Goal: Transaction & Acquisition: Purchase product/service

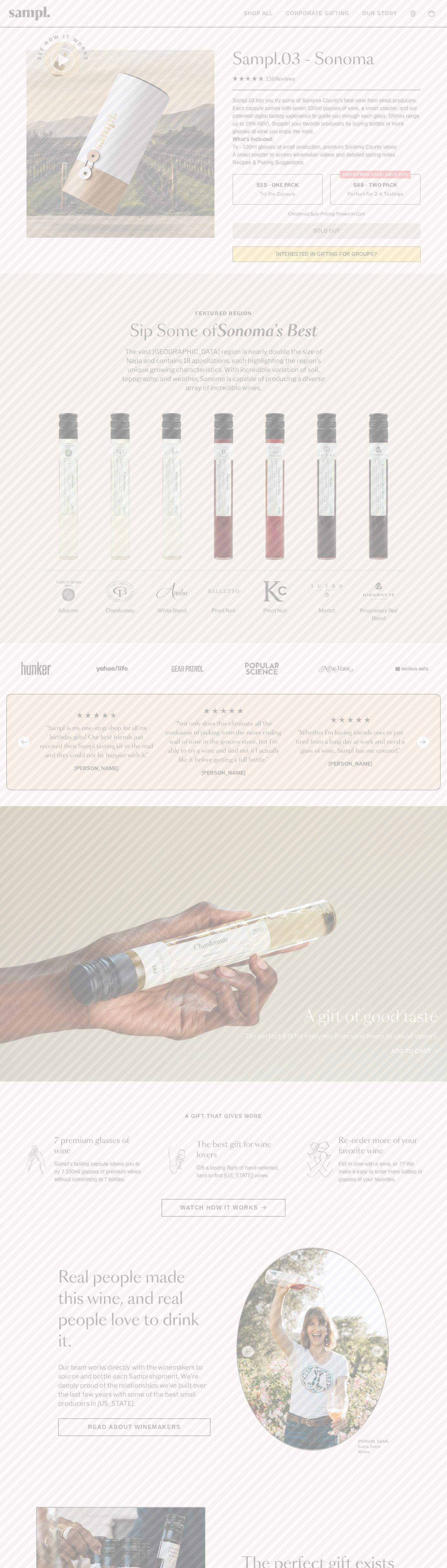
click at [375, 186] on span "$88 - Two Pack" at bounding box center [375, 185] width 44 height 7
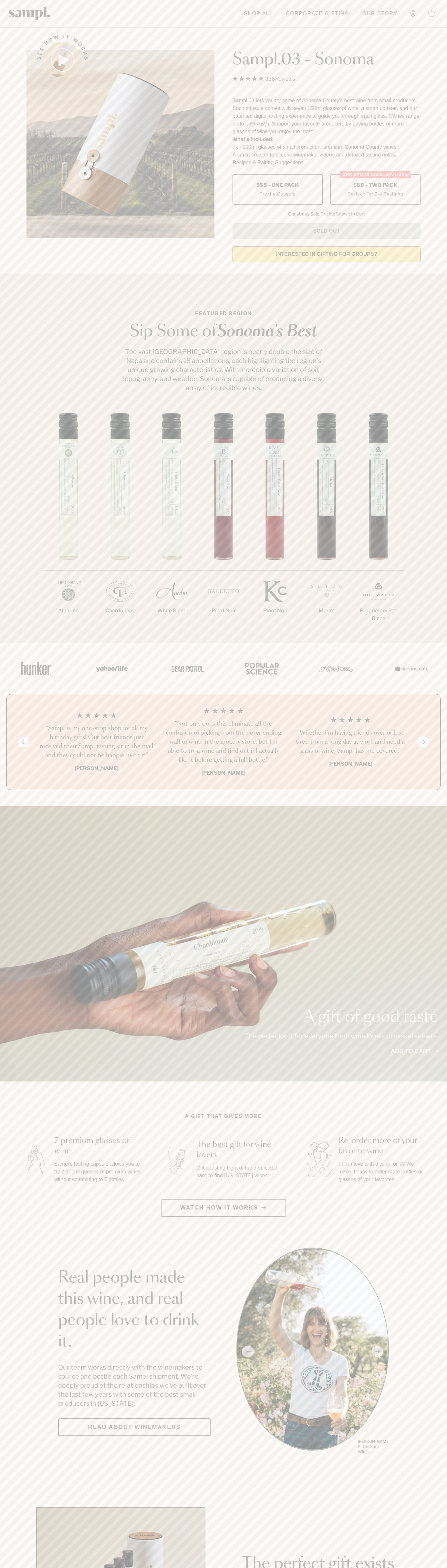
click at [224, 743] on h3 "“Not only does this eliminate all the confusion of picking from the never endin…" at bounding box center [223, 742] width 116 height 45
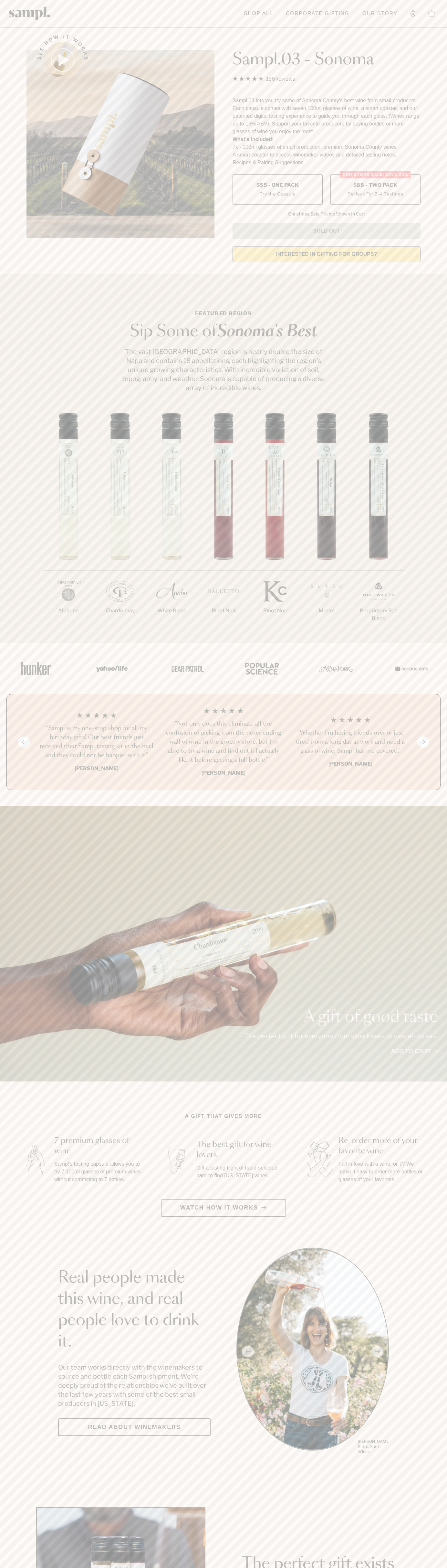
click at [62, 0] on header "Toggle navigation menu Shop All Corporate Gifting Our Story Account Story Shop …" at bounding box center [224, 13] width 447 height 27
click at [431, 340] on section "Featured Region Sip Some of [GEOGRAPHIC_DATA]'s Best The vast [GEOGRAPHIC_DATA]…" at bounding box center [224, 458] width 447 height 369
click at [194, 1567] on html "Skip to main content Toggle navigation menu Shop All Corporate Gifting Our Stor…" at bounding box center [224, 1513] width 447 height 3026
click at [7, 1202] on section "A gift that gives more 7 premium glasses of wine Sampl's tasting capsule allows…" at bounding box center [224, 1164] width 447 height 104
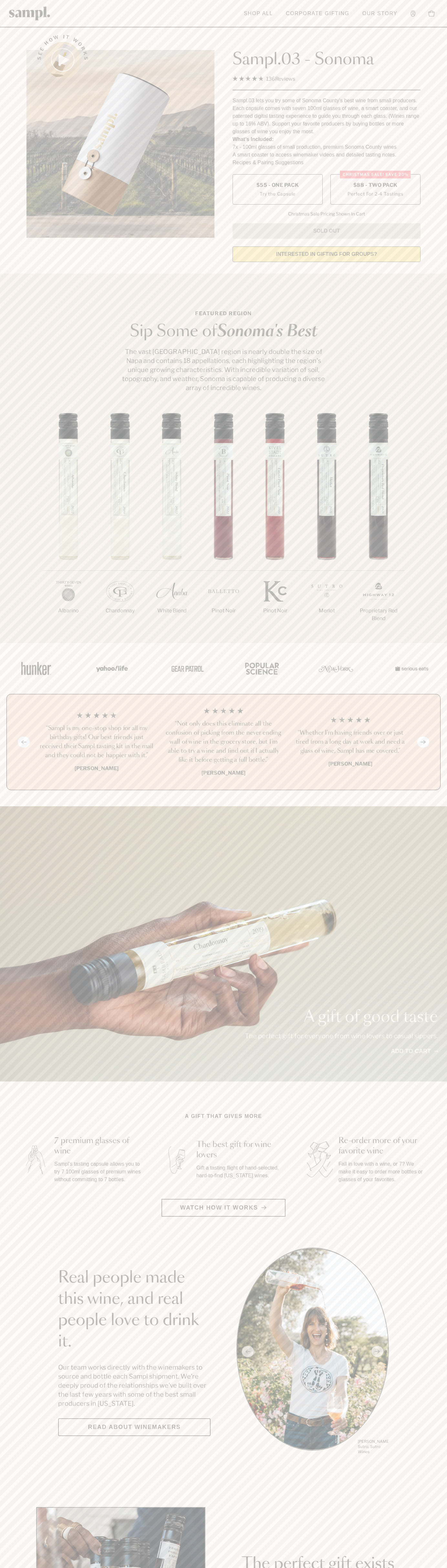
click at [375, 190] on label "Christmas SALE! Save 20% $88 - Two Pack Perfect For 2-4 Tastings" at bounding box center [375, 189] width 90 height 30
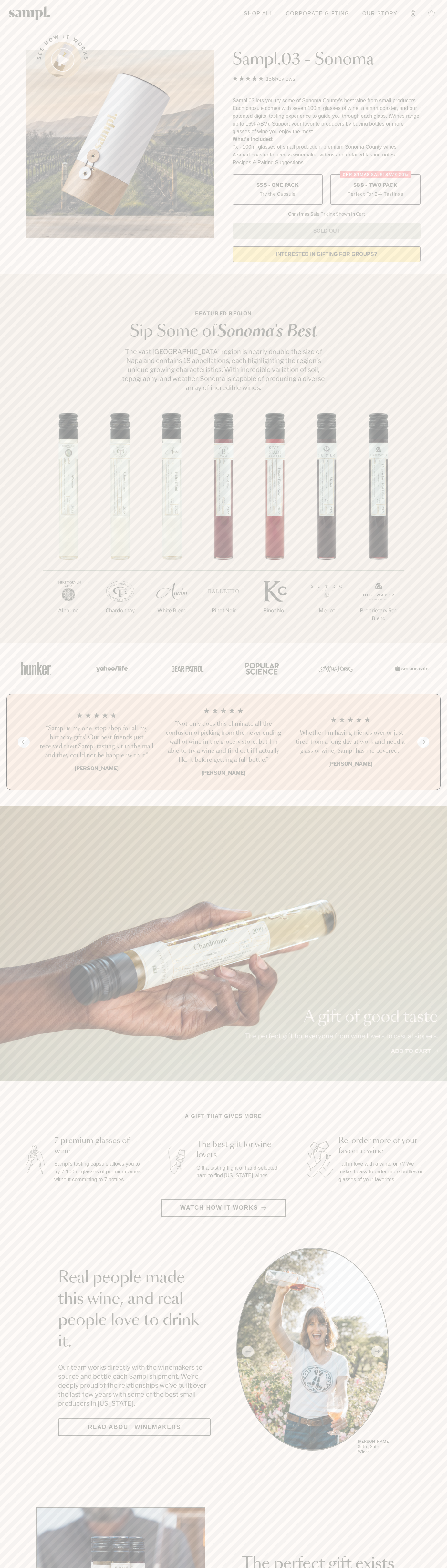
click at [224, 743] on h3 "“Not only does this eliminate all the confusion of picking from the never endin…" at bounding box center [223, 742] width 116 height 45
